Goal: Task Accomplishment & Management: Use online tool/utility

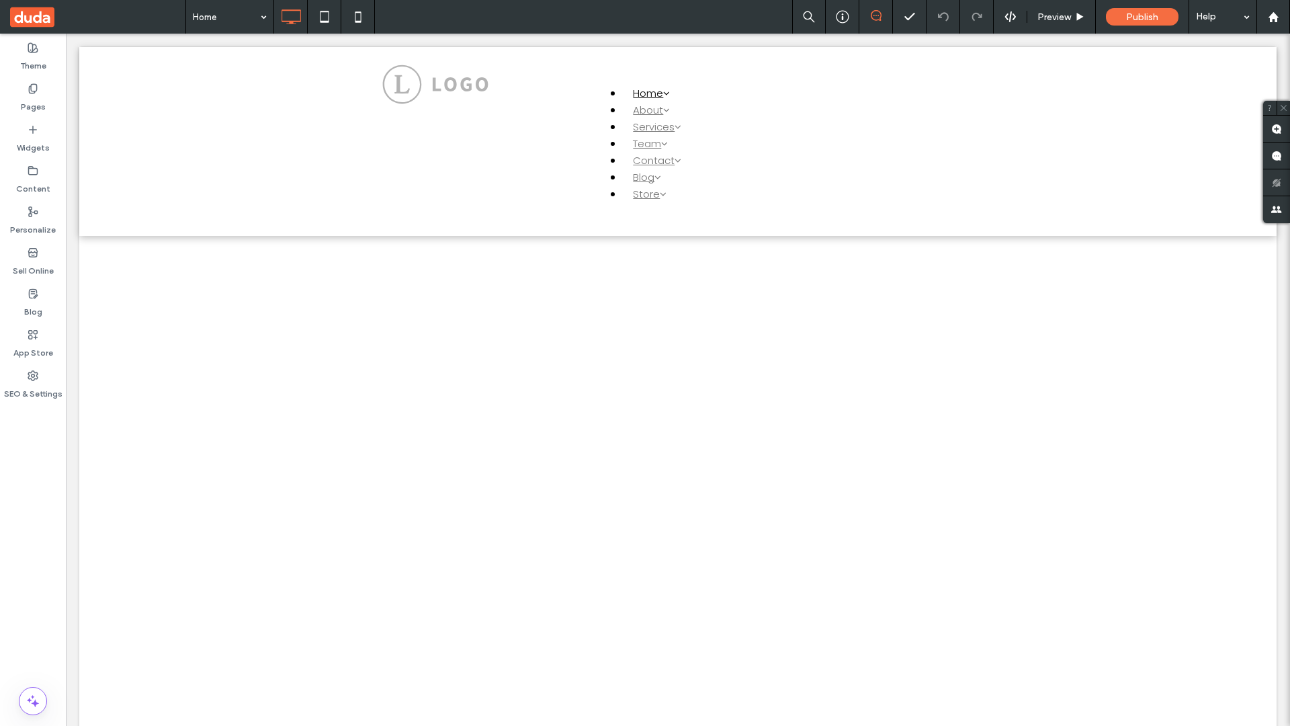
click at [33, 138] on label "Widgets" at bounding box center [33, 144] width 33 height 19
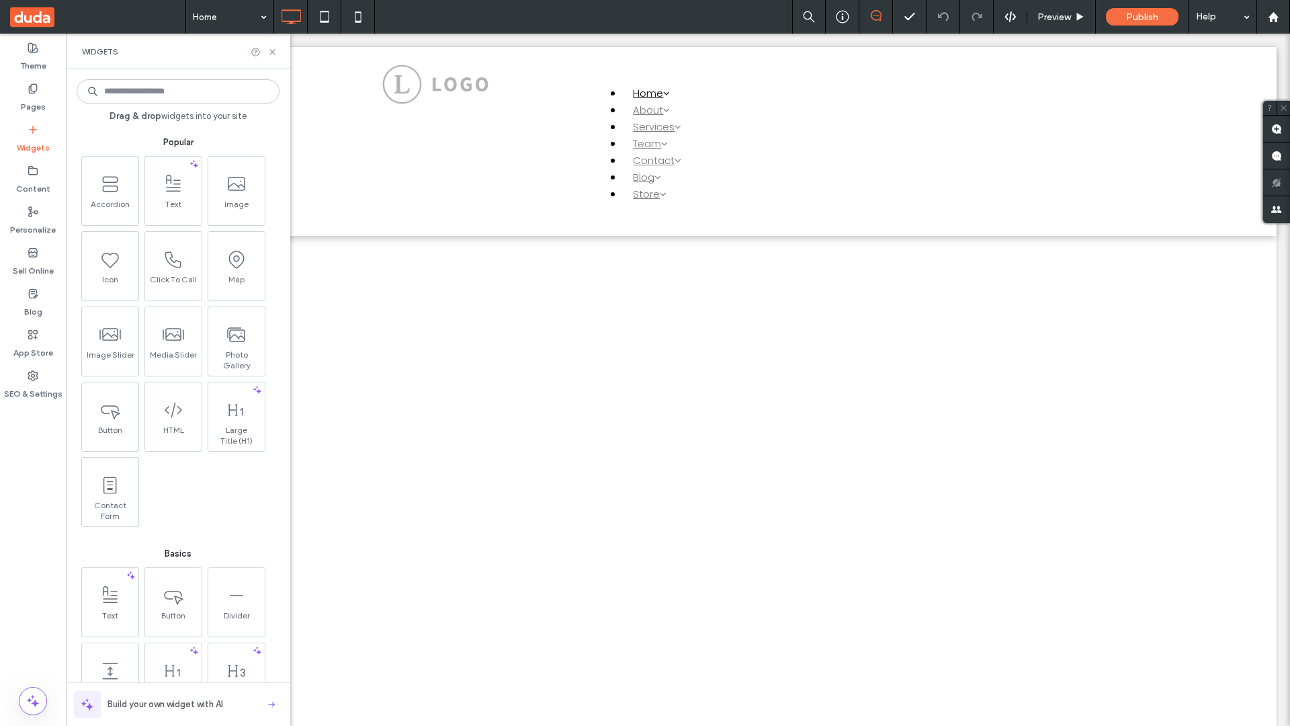
click at [235, 340] on use at bounding box center [236, 334] width 17 height 13
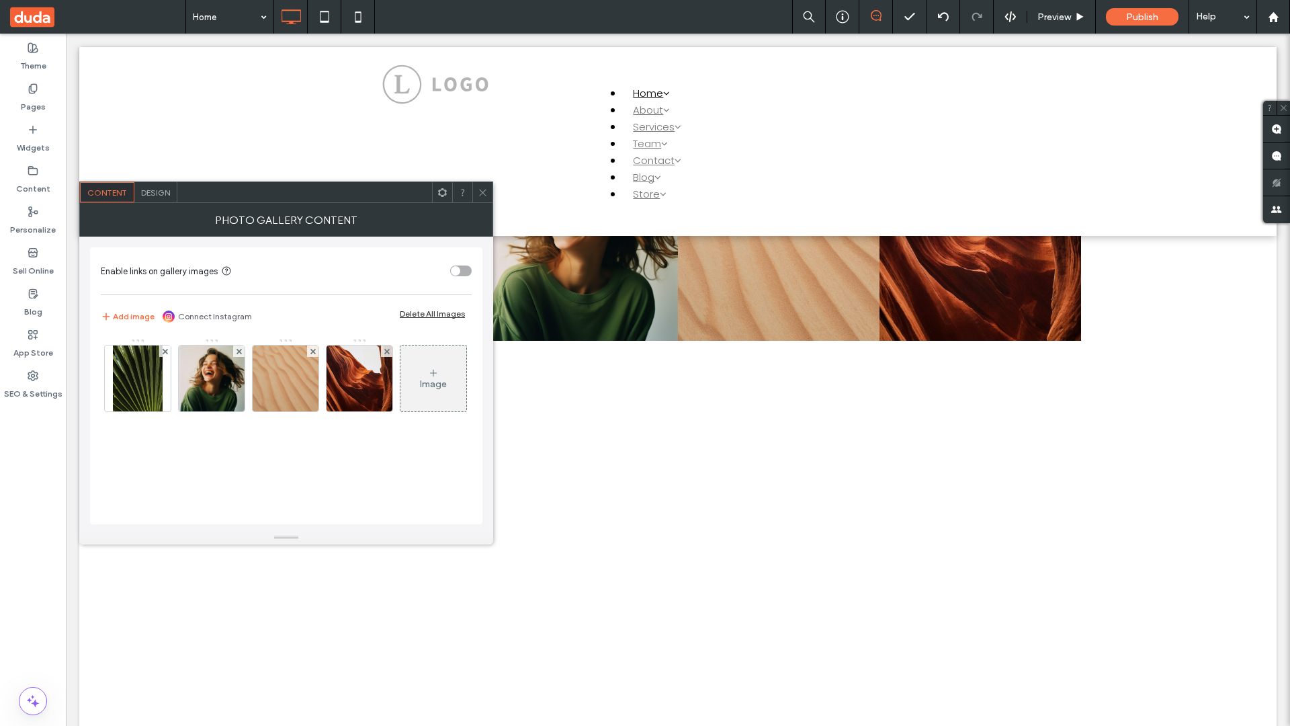
click at [97, 17] on span at bounding box center [97, 17] width 175 height 34
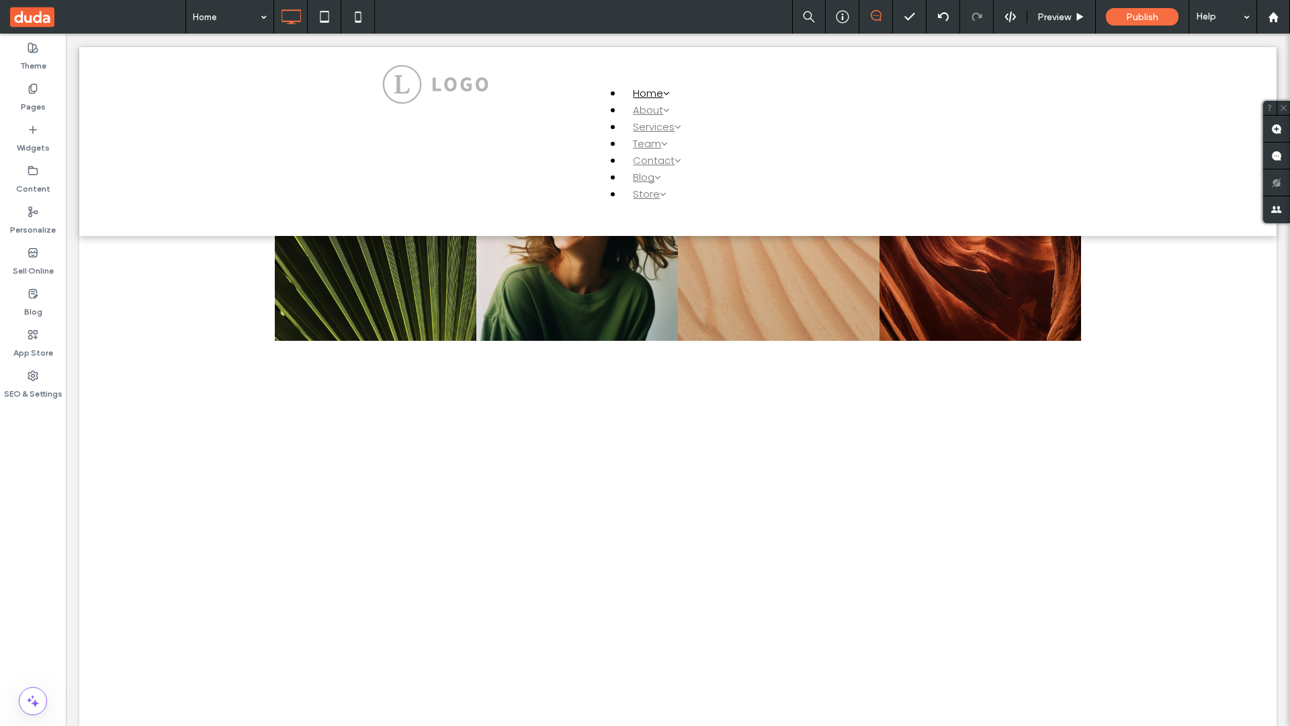
click at [97, 17] on span at bounding box center [97, 17] width 175 height 34
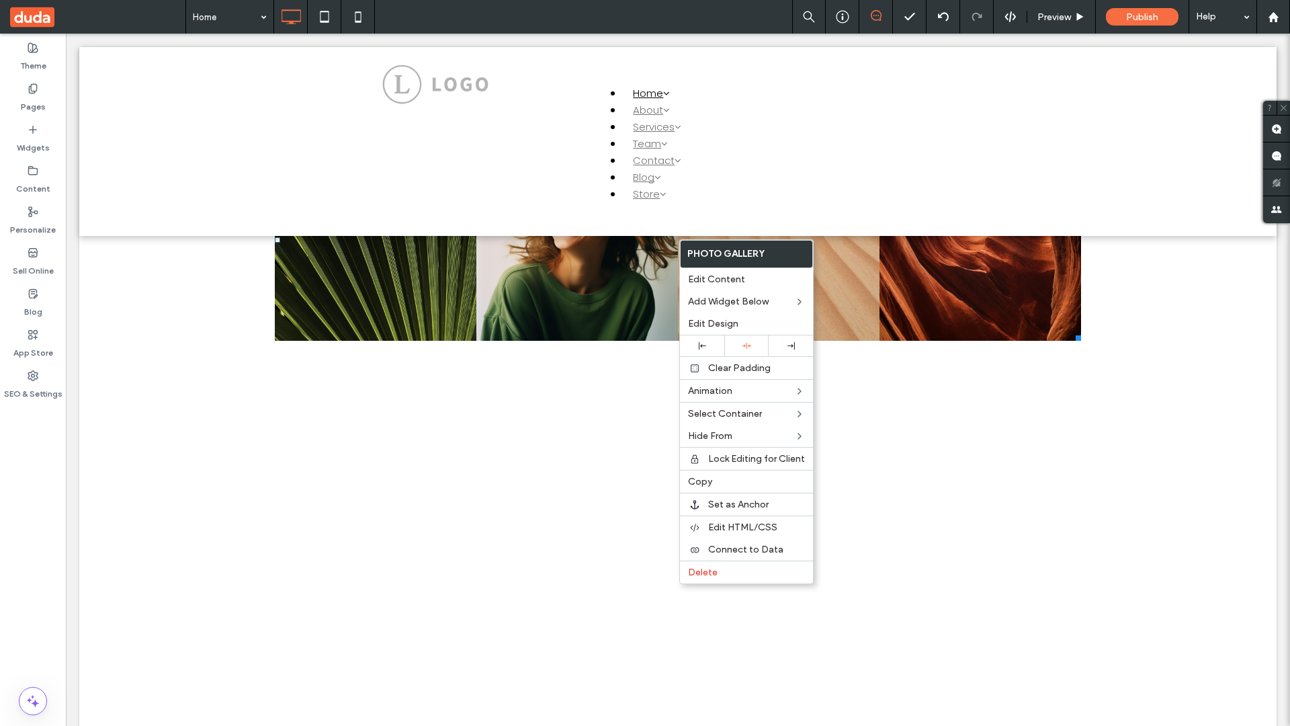
click at [747, 549] on span "Connect to Data" at bounding box center [745, 549] width 75 height 11
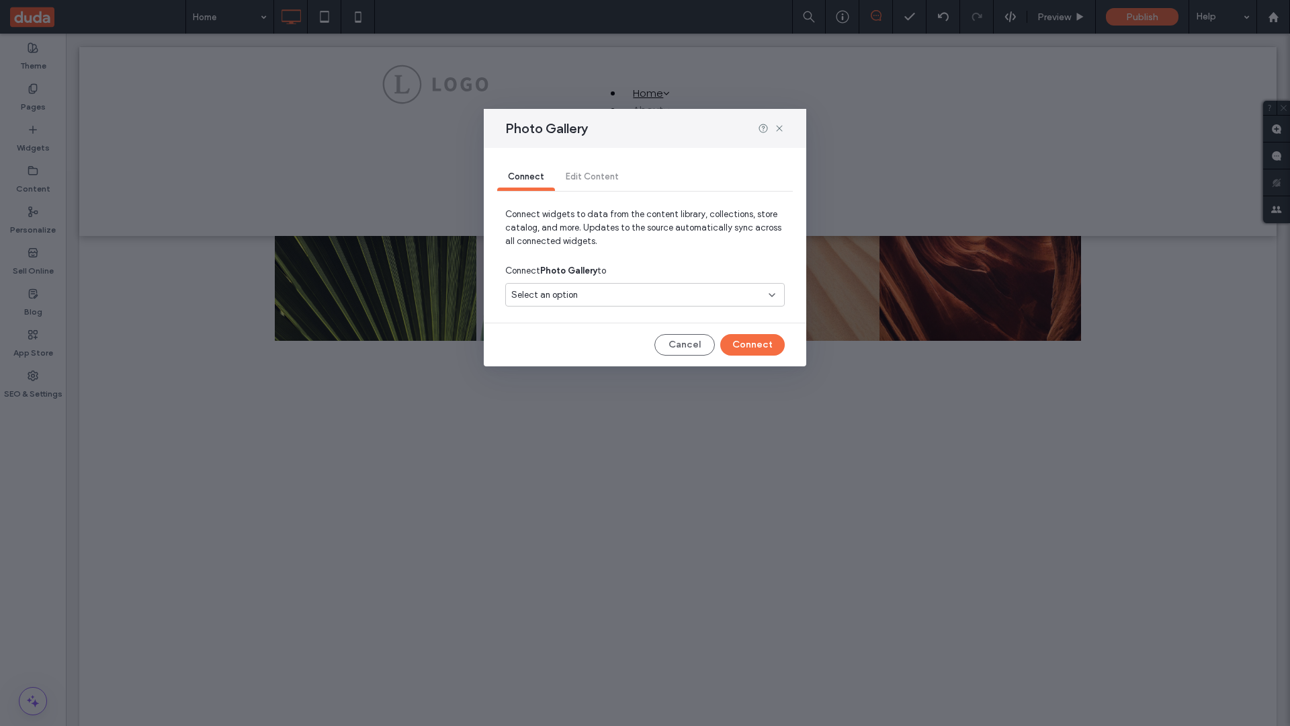
click at [645, 294] on div "Select an option" at bounding box center [636, 294] width 251 height 13
click at [575, 341] on span "Internal Collection 1" at bounding box center [575, 341] width 79 height 13
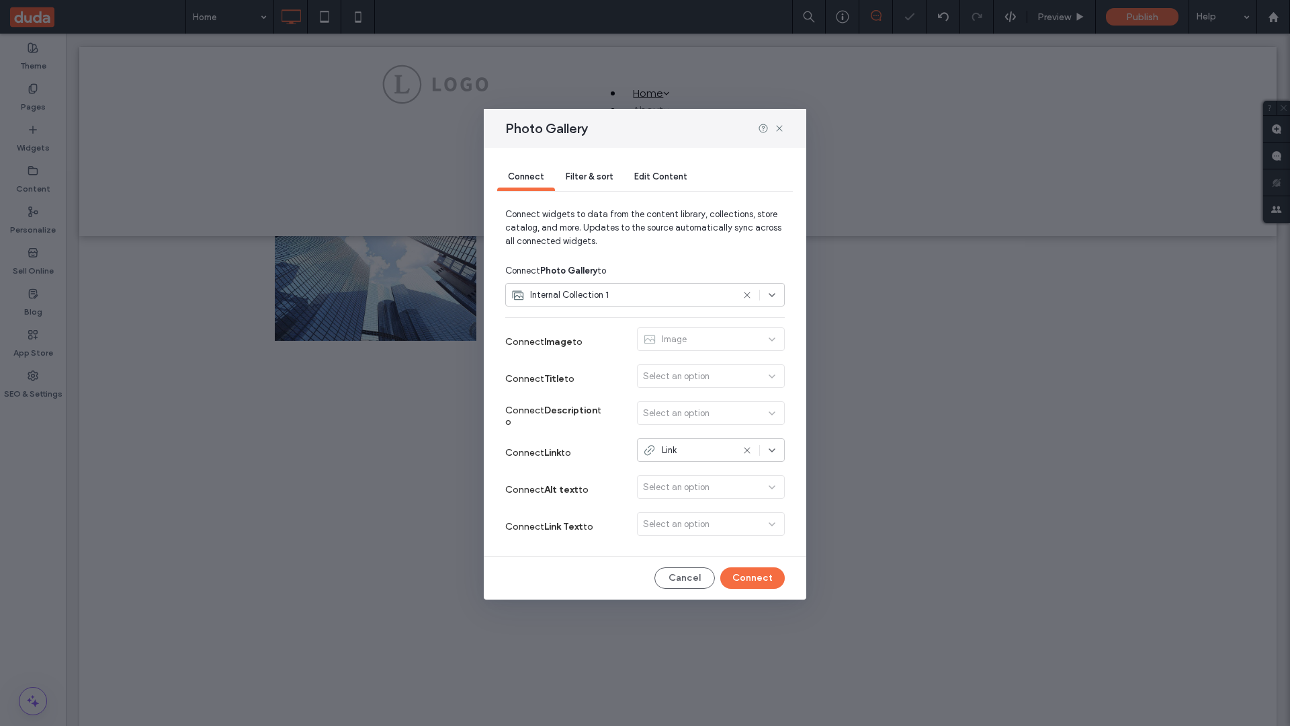
click at [753, 578] on button "Connect" at bounding box center [752, 578] width 65 height 22
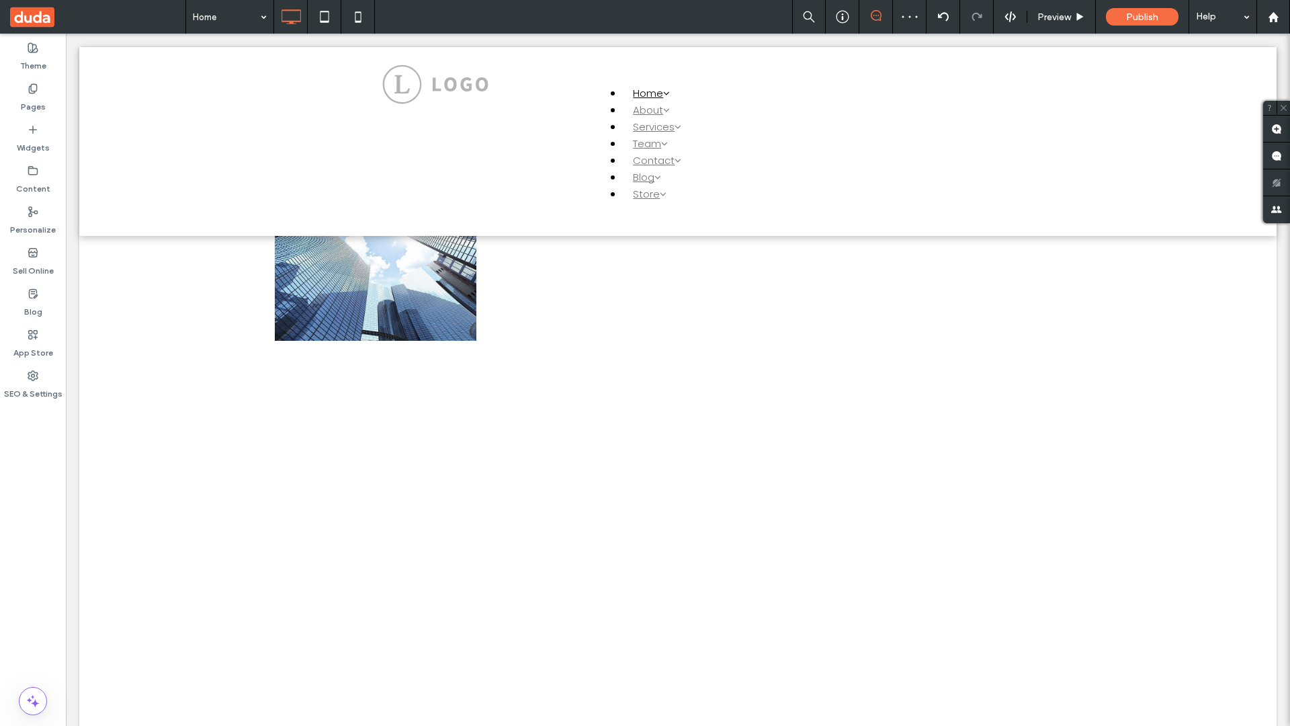
click at [33, 179] on label "Content" at bounding box center [33, 185] width 34 height 19
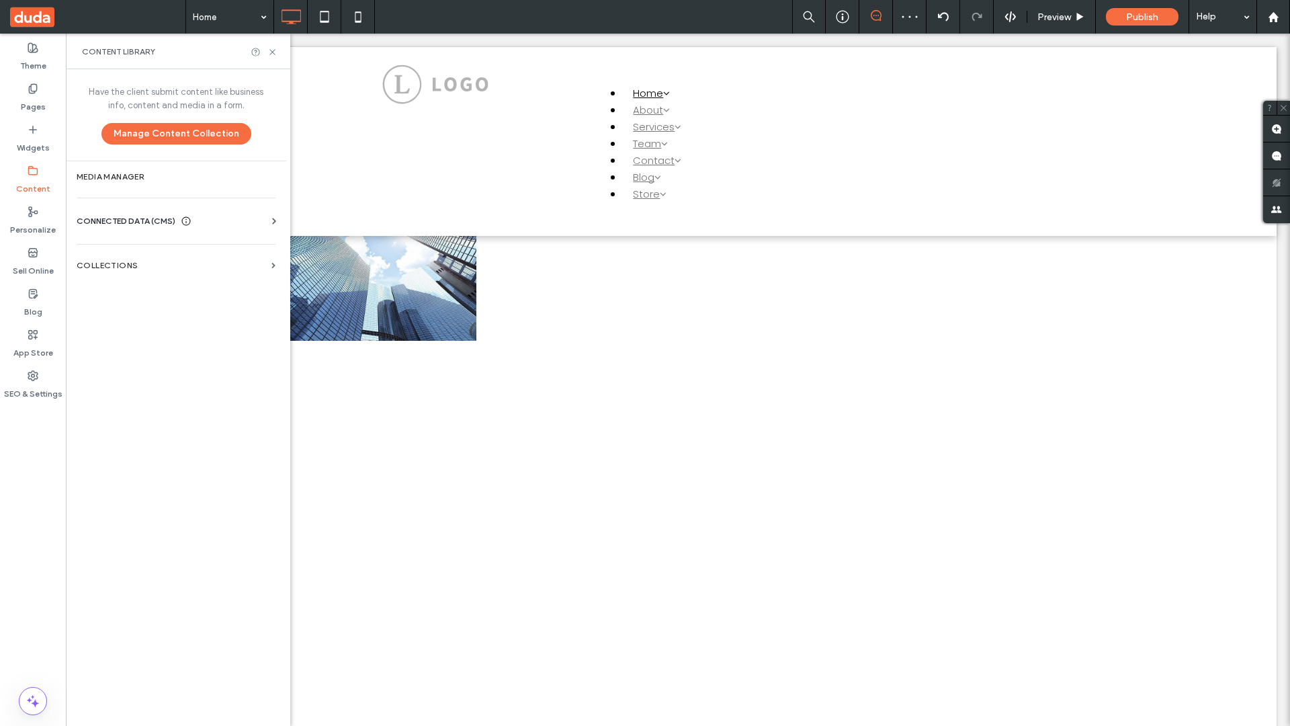
click at [176, 265] on label "Collections" at bounding box center [171, 265] width 189 height 9
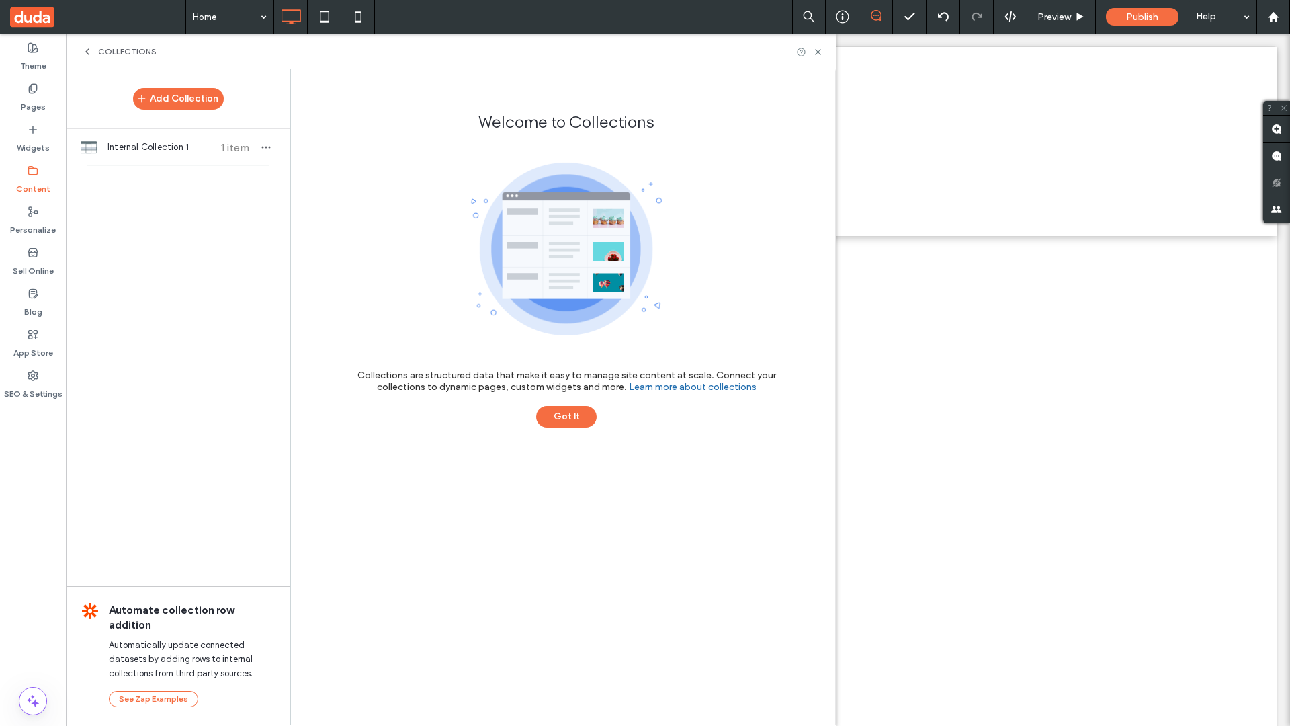
click at [178, 147] on span "Internal Collection 1" at bounding box center [158, 146] width 100 height 13
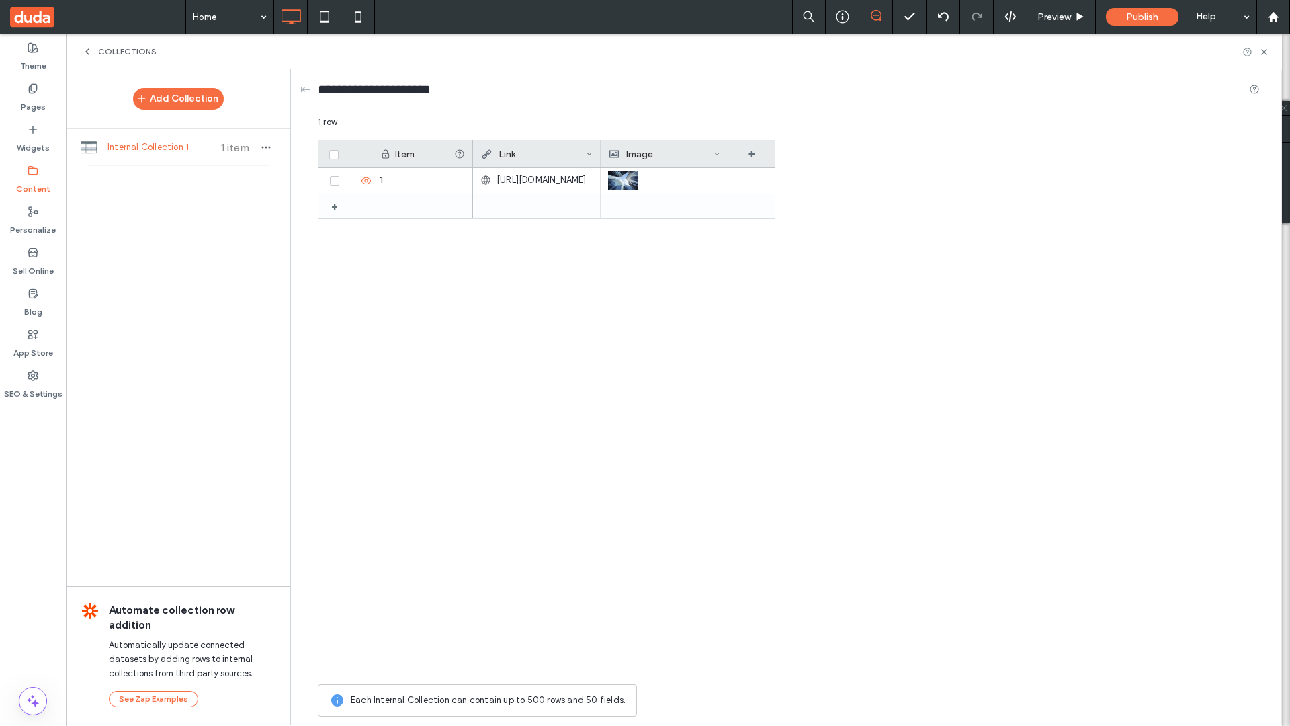
click at [589, 154] on icon at bounding box center [589, 154] width 7 height 7
click at [535, 182] on div "Delete Field" at bounding box center [535, 182] width 123 height 26
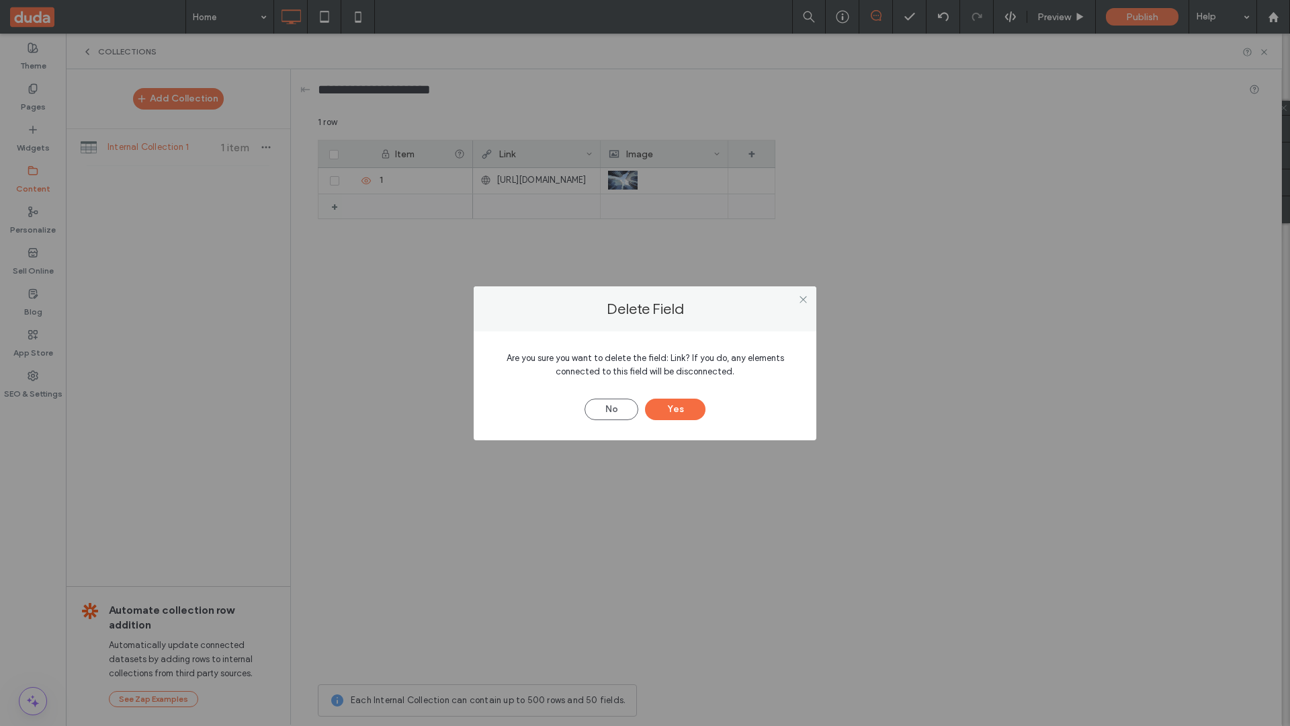
click at [675, 409] on button "Yes" at bounding box center [675, 409] width 60 height 22
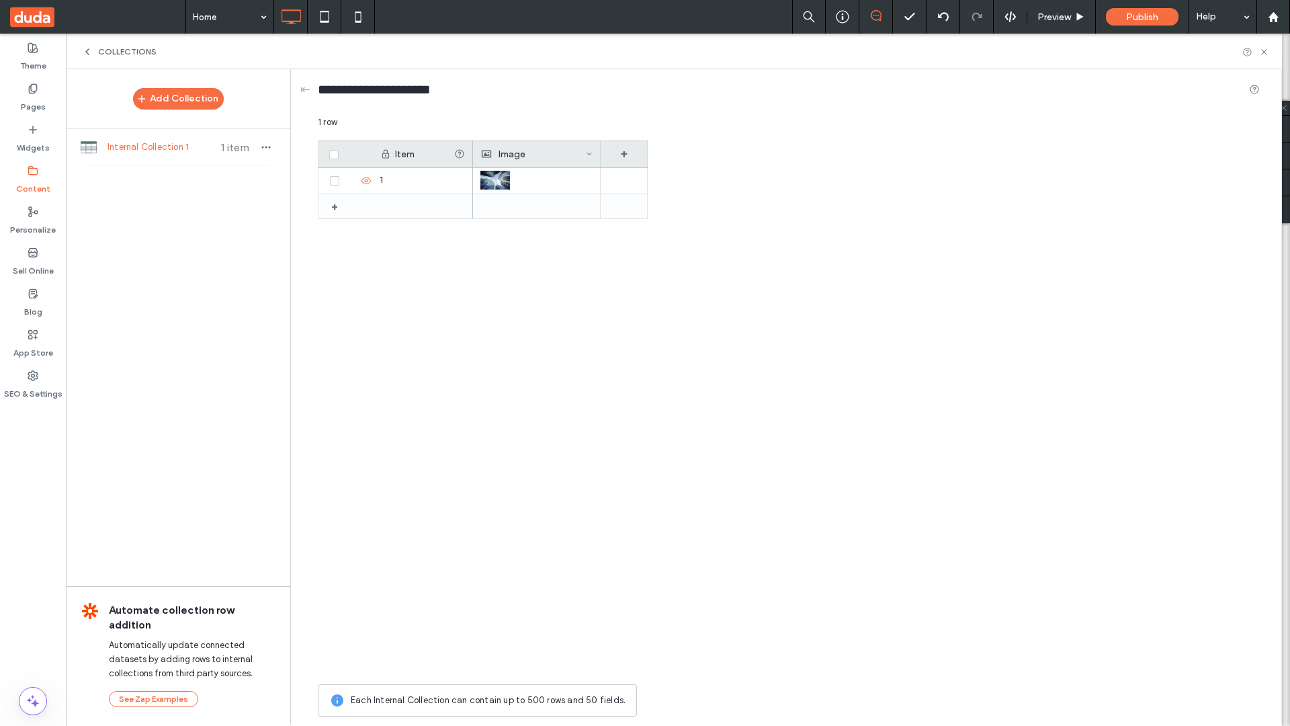
click at [128, 52] on span "Collections" at bounding box center [127, 51] width 58 height 11
